Goal: Task Accomplishment & Management: Manage account settings

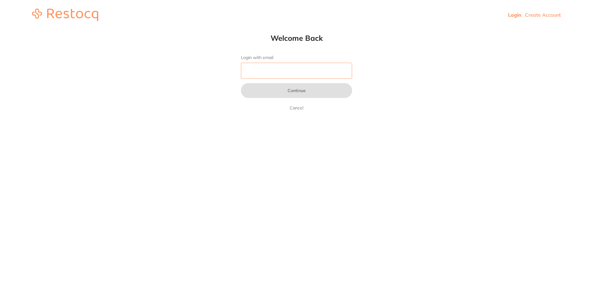
click at [279, 75] on input "Login with email" at bounding box center [296, 71] width 111 height 16
type input "[EMAIL_ADDRESS][DOMAIN_NAME]"
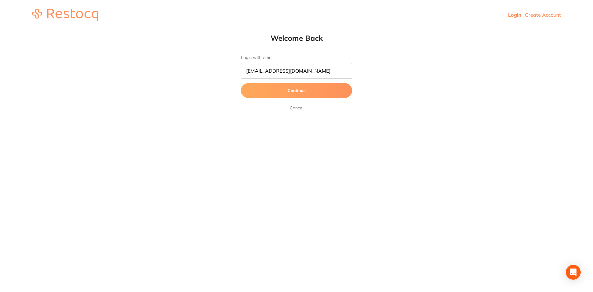
click at [308, 91] on button "Continue" at bounding box center [296, 90] width 111 height 15
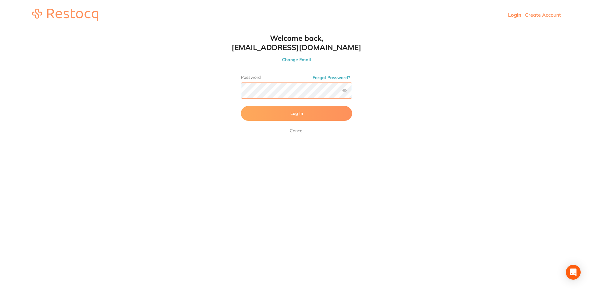
click at [241, 106] on button "Log In" at bounding box center [296, 113] width 111 height 15
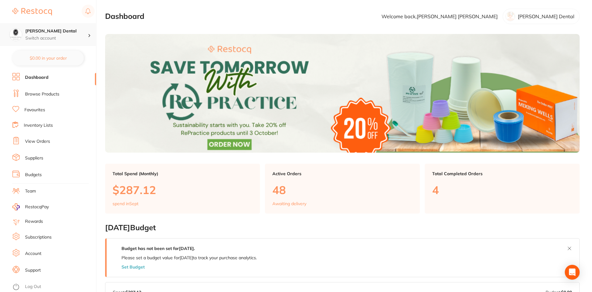
click at [69, 38] on p "Switch account" at bounding box center [56, 38] width 62 height 6
click at [24, 253] on li "Account" at bounding box center [54, 253] width 84 height 9
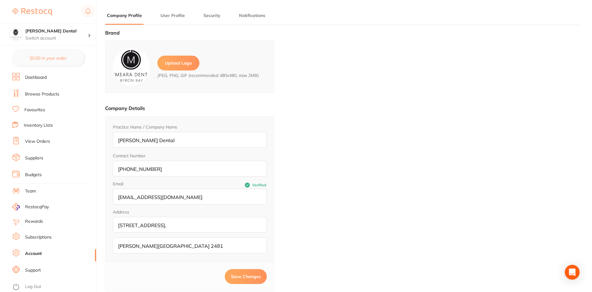
type input "[PERSON_NAME]"
type input "[EMAIL_ADDRESS][DOMAIN_NAME]"
click at [174, 16] on button "User Profile" at bounding box center [173, 16] width 28 height 6
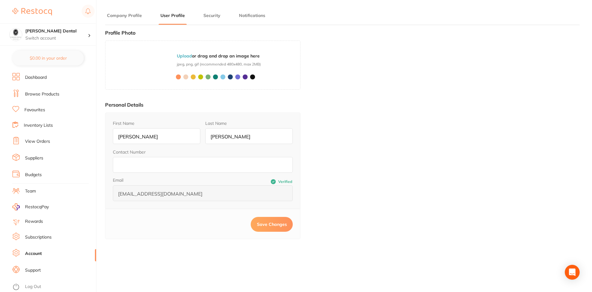
click at [208, 15] on button "Security" at bounding box center [211, 16] width 21 height 6
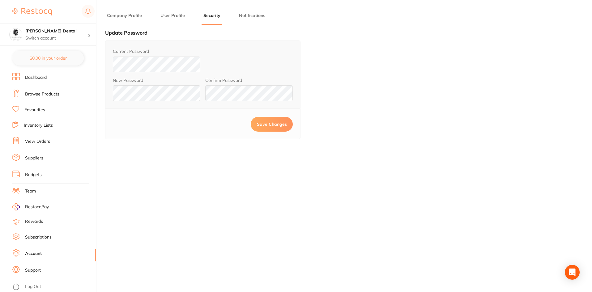
click at [267, 127] on button "Save Changes" at bounding box center [272, 124] width 42 height 15
click at [272, 129] on button "Save Changes" at bounding box center [272, 124] width 42 height 15
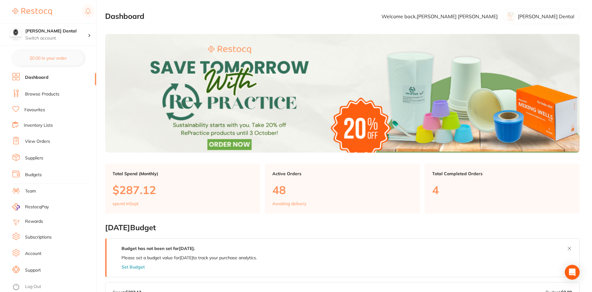
click at [37, 140] on link "View Orders" at bounding box center [37, 141] width 25 height 6
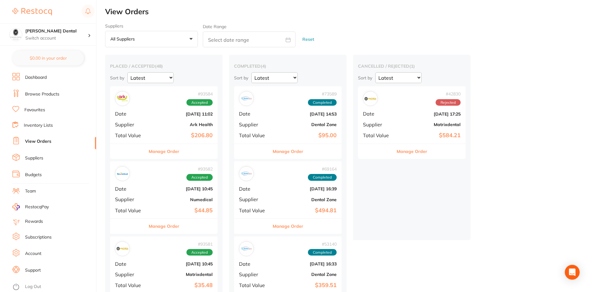
click at [286, 228] on button "Manage Order" at bounding box center [288, 226] width 31 height 15
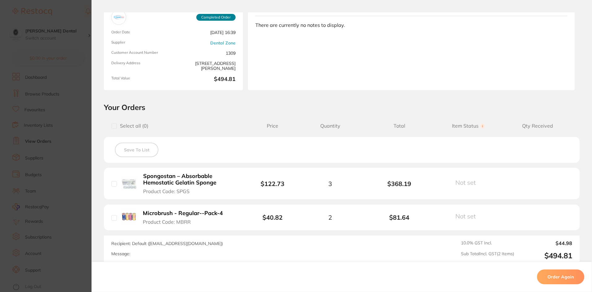
scroll to position [114, 0]
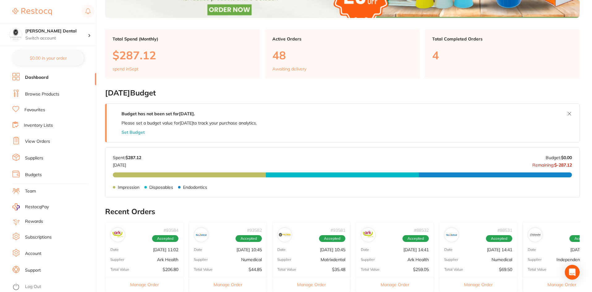
scroll to position [185, 0]
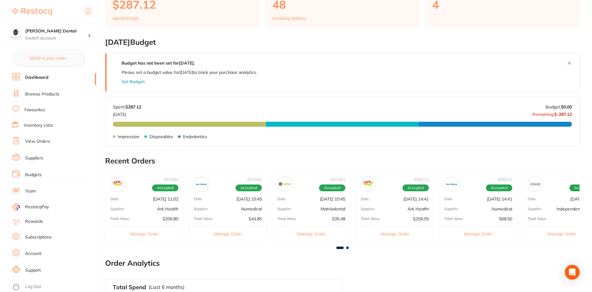
click at [40, 141] on link "View Orders" at bounding box center [37, 141] width 25 height 6
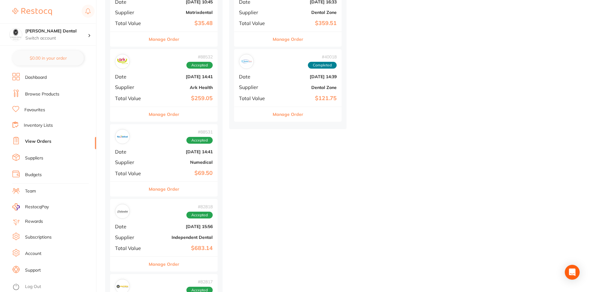
scroll to position [278, 0]
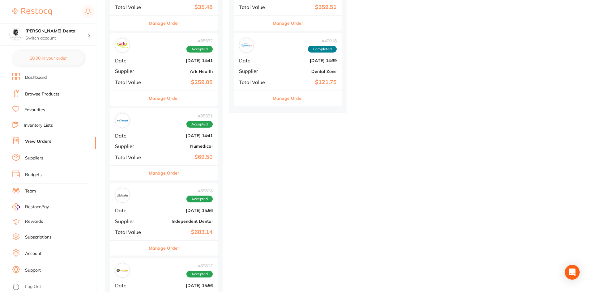
click at [168, 173] on button "Manage Order" at bounding box center [164, 173] width 31 height 15
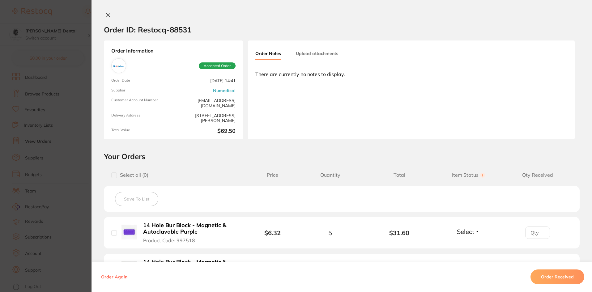
scroll to position [154, 0]
click at [107, 15] on icon at bounding box center [108, 15] width 3 height 3
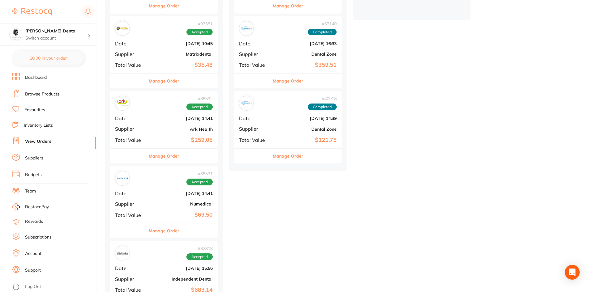
scroll to position [216, 0]
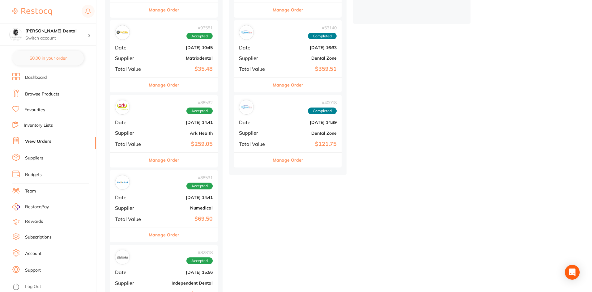
click at [168, 237] on button "Manage Order" at bounding box center [164, 234] width 31 height 15
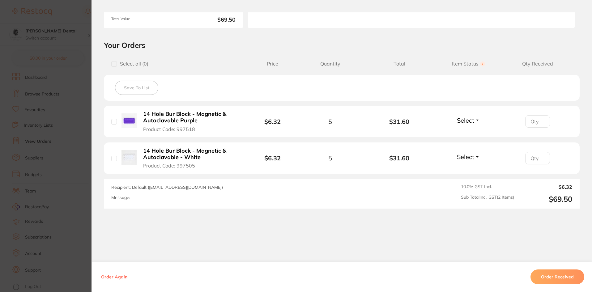
scroll to position [120, 0]
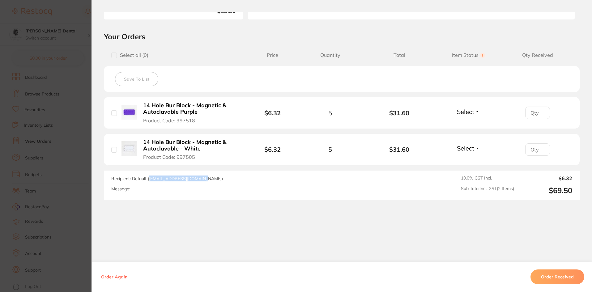
drag, startPoint x: 200, startPoint y: 180, endPoint x: 148, endPoint y: 178, distance: 51.6
click at [148, 178] on span "Recipient: Default ( orders@numedical.com.au )" at bounding box center [167, 179] width 112 height 6
